Goal: Task Accomplishment & Management: Use online tool/utility

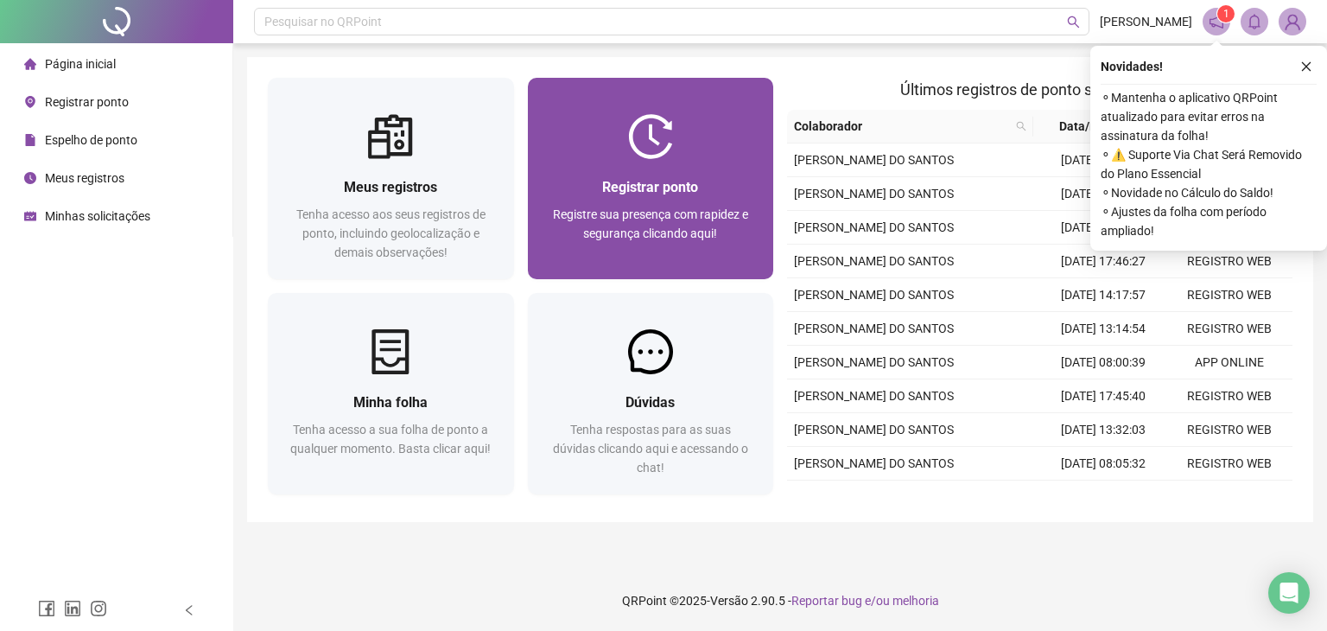
click at [561, 161] on div "Registrar ponto Registre sua presença com rapidez e segurança clicando aqui!" at bounding box center [651, 219] width 246 height 120
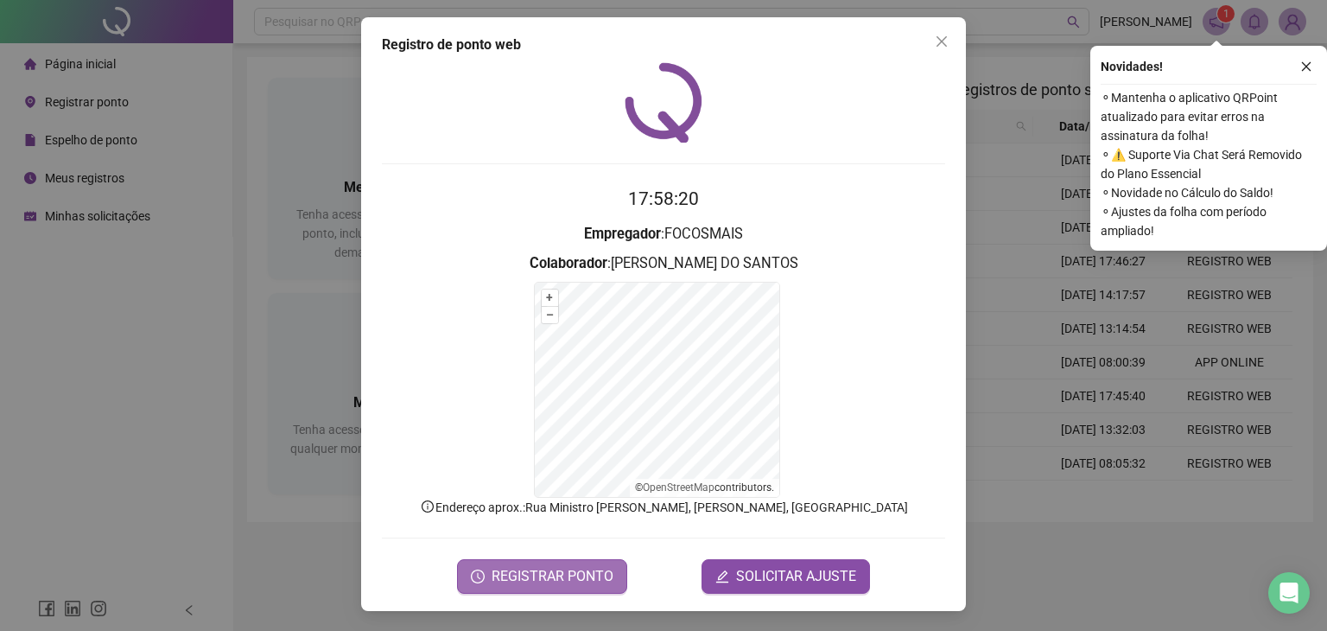
click at [603, 573] on span "REGISTRAR PONTO" at bounding box center [552, 576] width 122 height 21
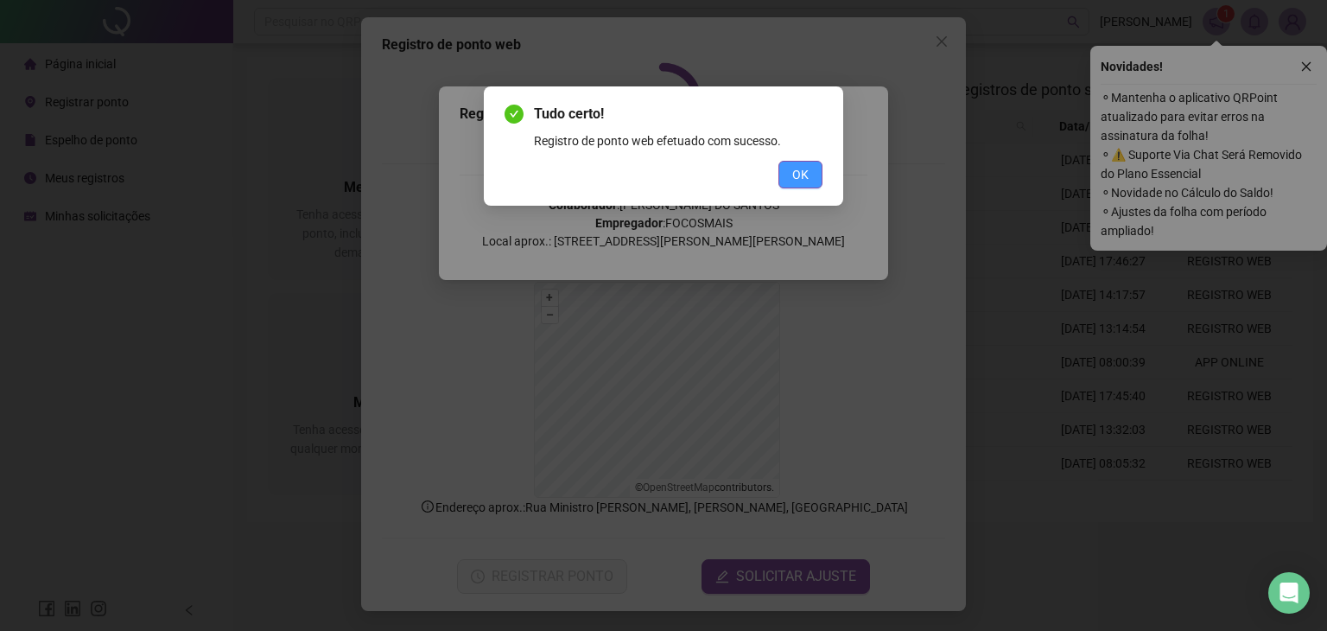
click at [802, 182] on span "OK" at bounding box center [800, 174] width 16 height 19
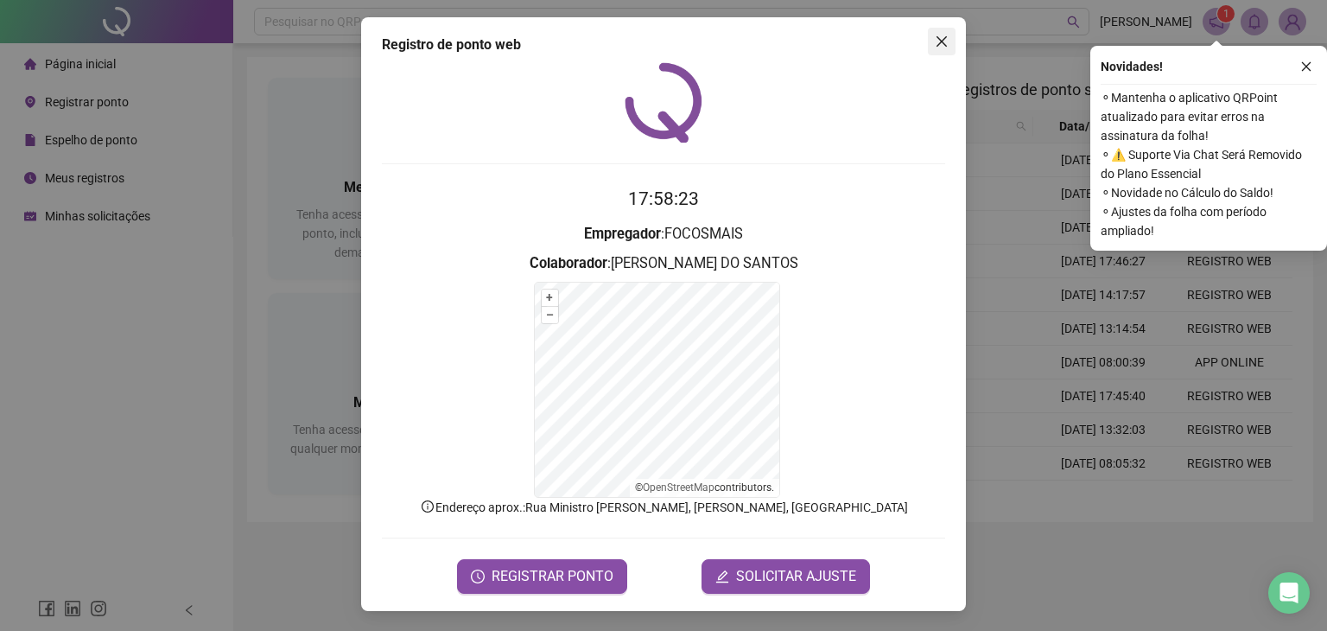
click at [941, 39] on span "Close" at bounding box center [942, 42] width 28 height 14
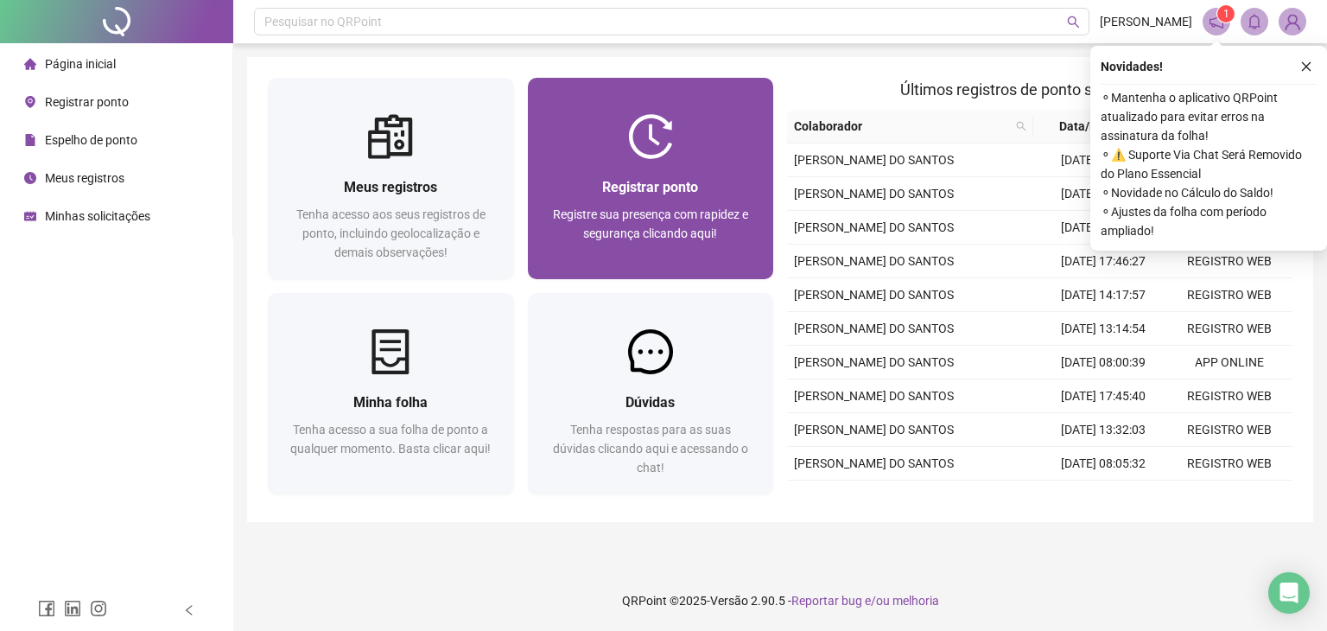
click at [679, 205] on div "Registre sua presença com rapidez e segurança clicando aqui!" at bounding box center [650, 233] width 205 height 57
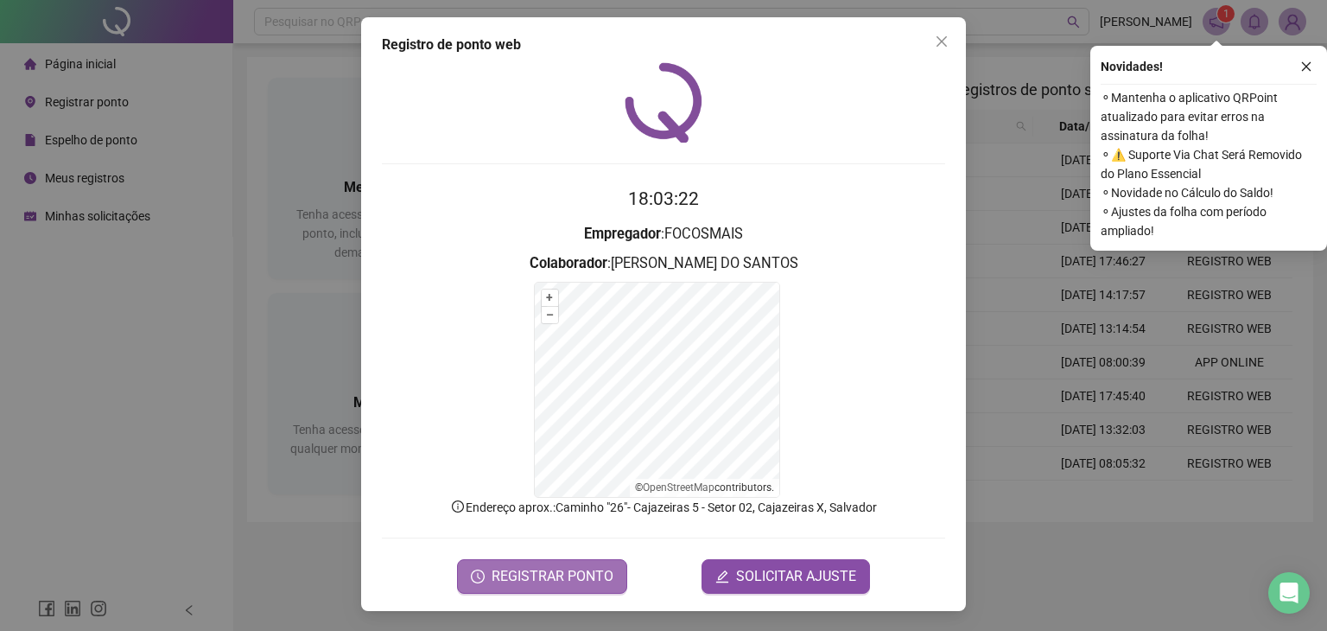
click at [529, 566] on span "REGISTRAR PONTO" at bounding box center [552, 576] width 122 height 21
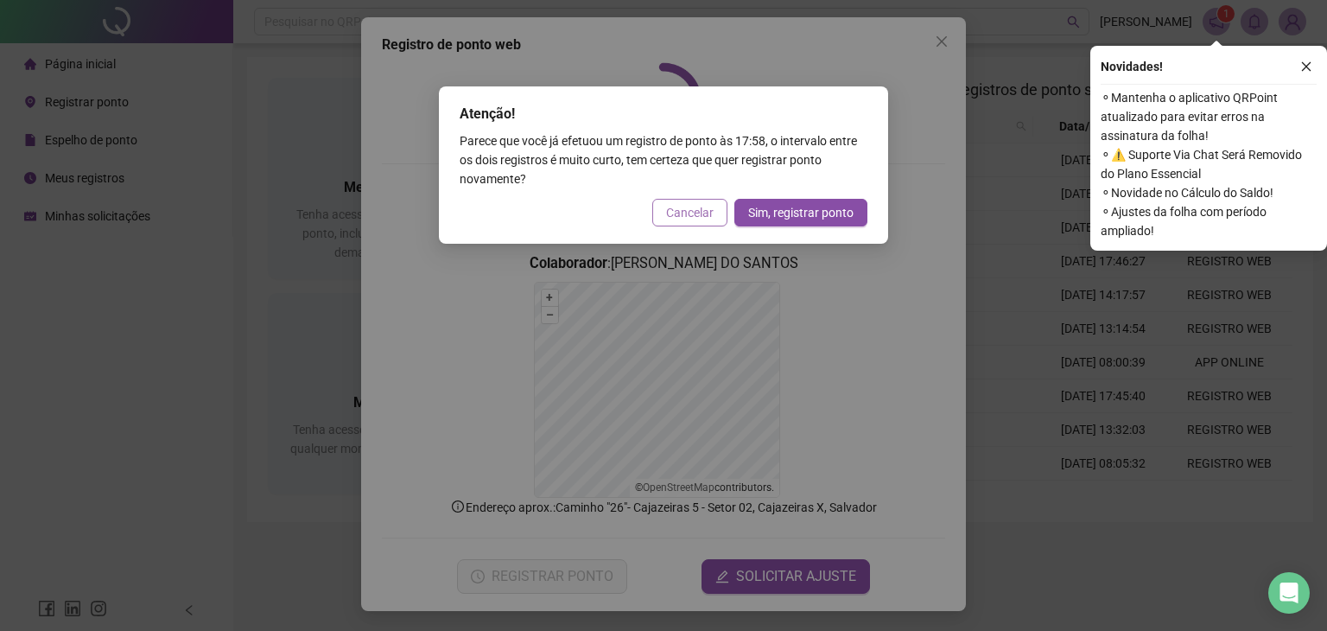
click at [688, 212] on span "Cancelar" at bounding box center [690, 212] width 48 height 19
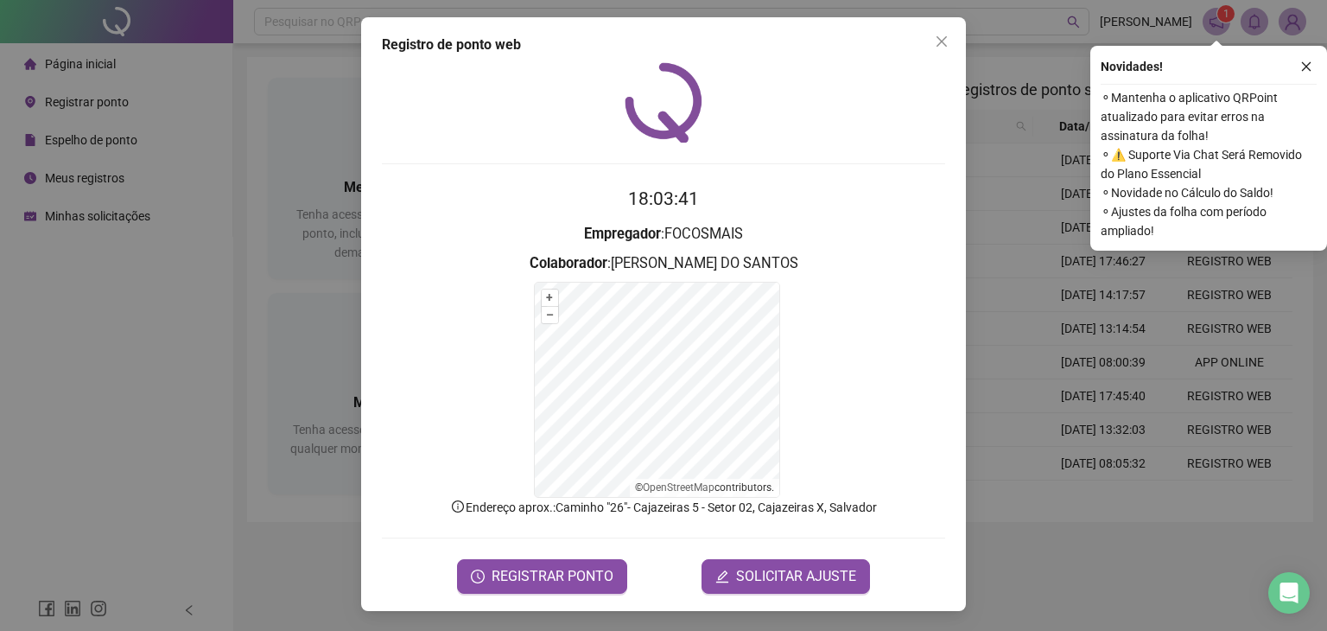
click at [688, 212] on h2 "18:03:41" at bounding box center [663, 199] width 563 height 29
